Goal: Transaction & Acquisition: Purchase product/service

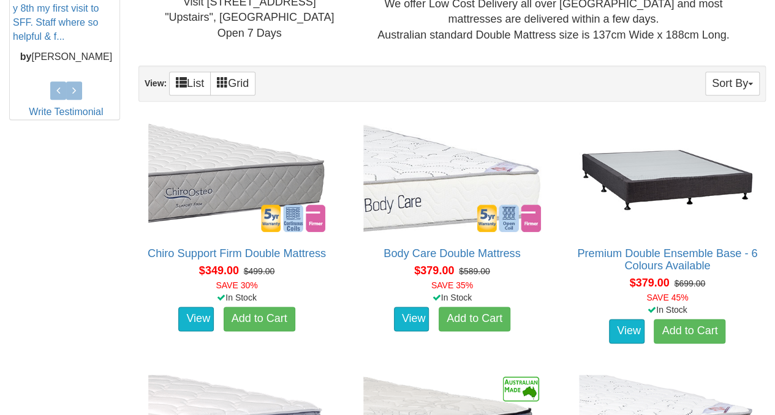
scroll to position [637, 0]
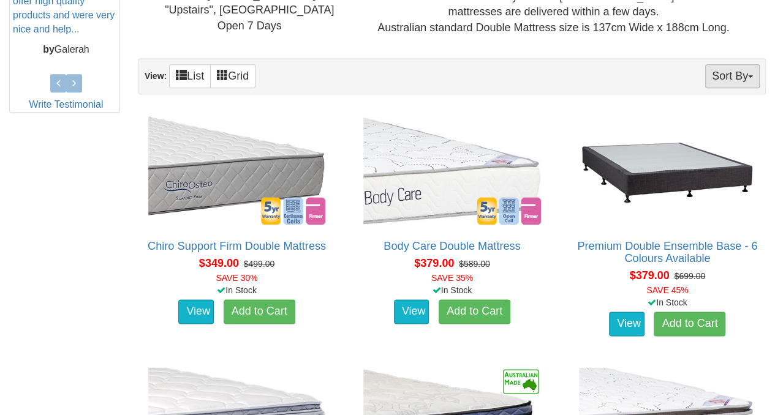
click at [740, 83] on button "Sort By" at bounding box center [732, 76] width 55 height 24
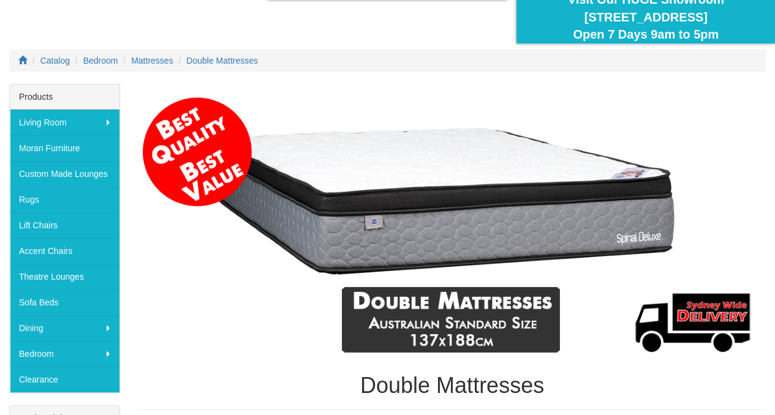
scroll to position [33, 0]
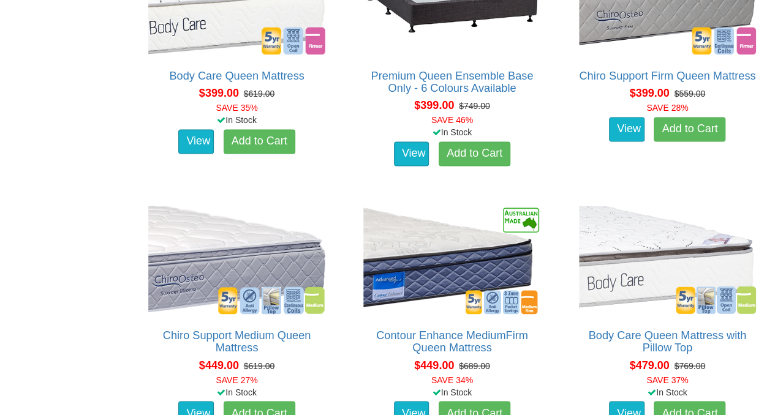
scroll to position [571, 0]
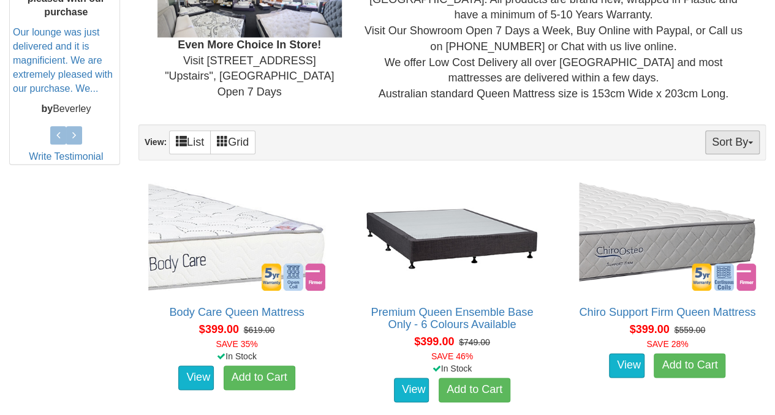
click at [726, 142] on button "Sort By" at bounding box center [732, 142] width 55 height 24
click at [722, 177] on link "Price+" at bounding box center [710, 183] width 97 height 16
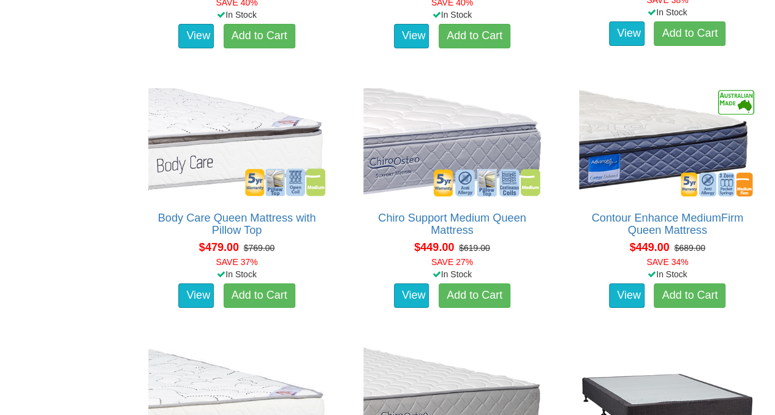
scroll to position [2208, 0]
